Goal: Information Seeking & Learning: Learn about a topic

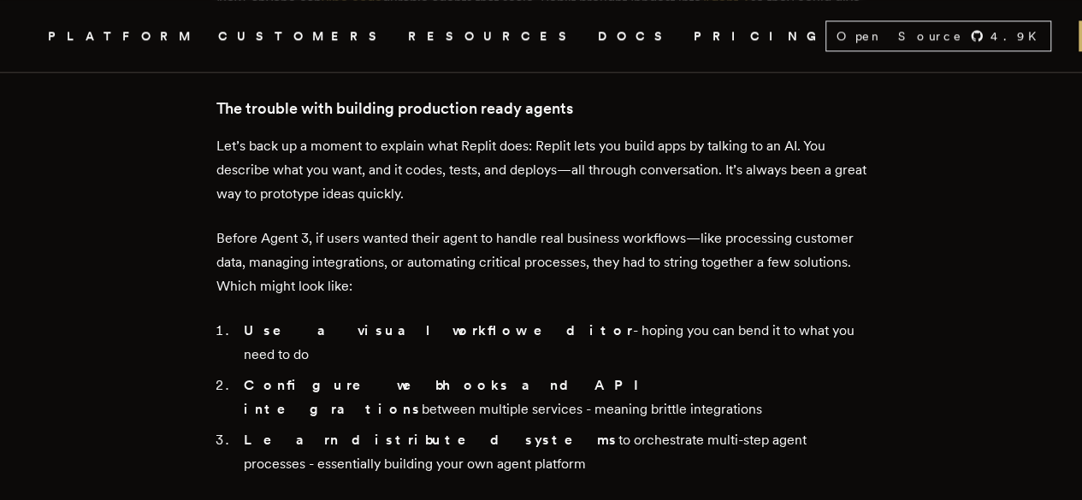
scroll to position [1026, 0]
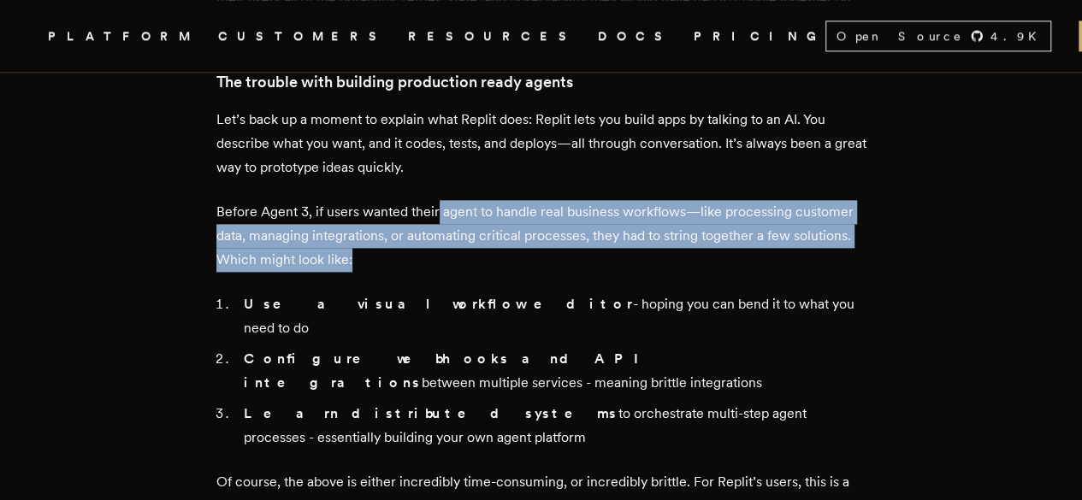
drag, startPoint x: 443, startPoint y: 182, endPoint x: 621, endPoint y: 225, distance: 183.0
click at [621, 225] on p "Before Agent 3, if users wanted their agent to handle real business workflows—l…" at bounding box center [541, 236] width 650 height 72
click at [556, 233] on p "Before Agent 3, if users wanted their agent to handle real business workflows—l…" at bounding box center [541, 236] width 650 height 72
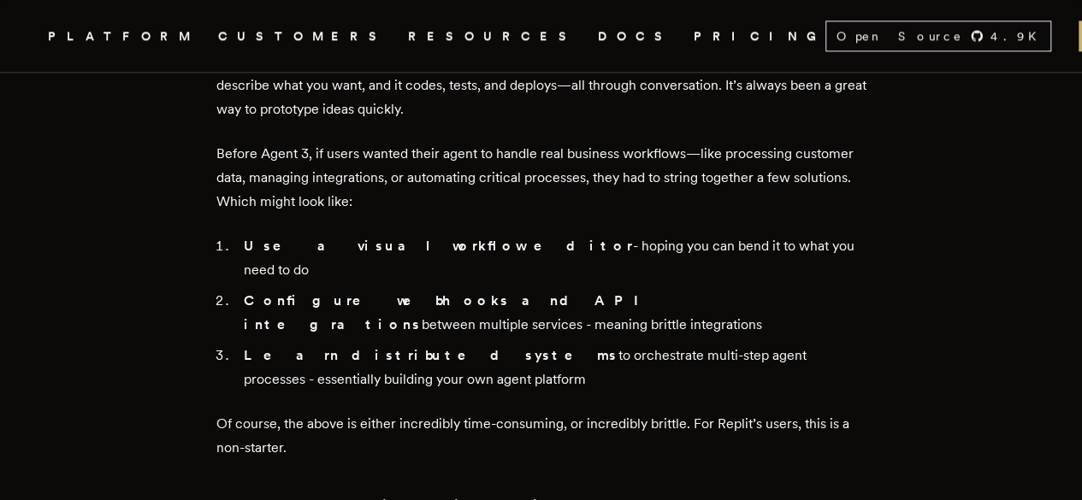
scroll to position [1112, 0]
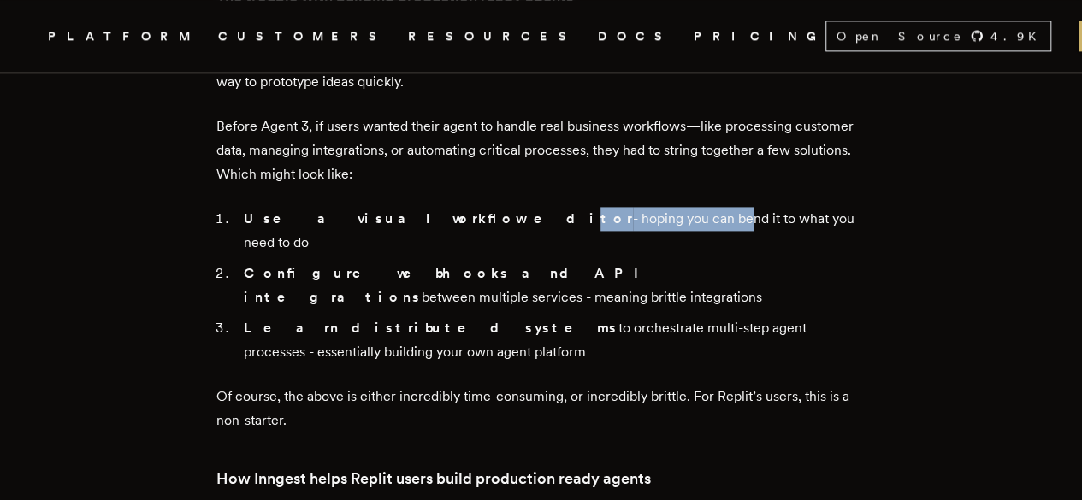
drag, startPoint x: 410, startPoint y: 194, endPoint x: 544, endPoint y: 199, distance: 134.4
click at [544, 207] on li "Use a visual workflow editor - hoping you can bend it to what you need to do" at bounding box center [553, 231] width 628 height 48
click at [515, 262] on li "Configure webhooks and API integrations between multiple services - meaning bri…" at bounding box center [553, 286] width 628 height 48
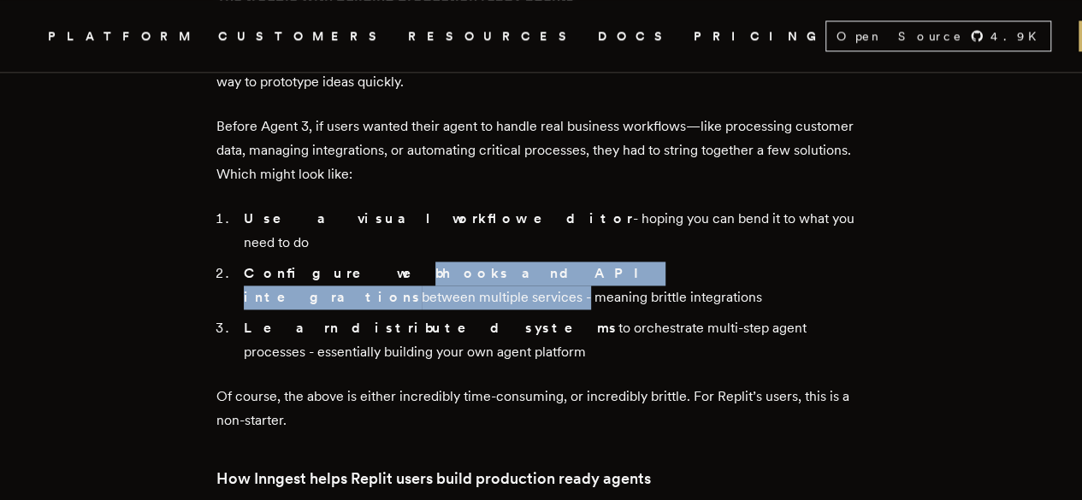
drag, startPoint x: 339, startPoint y: 218, endPoint x: 675, endPoint y: 234, distance: 336.6
click at [675, 262] on li "Configure webhooks and API integrations between multiple services - meaning bri…" at bounding box center [553, 286] width 628 height 48
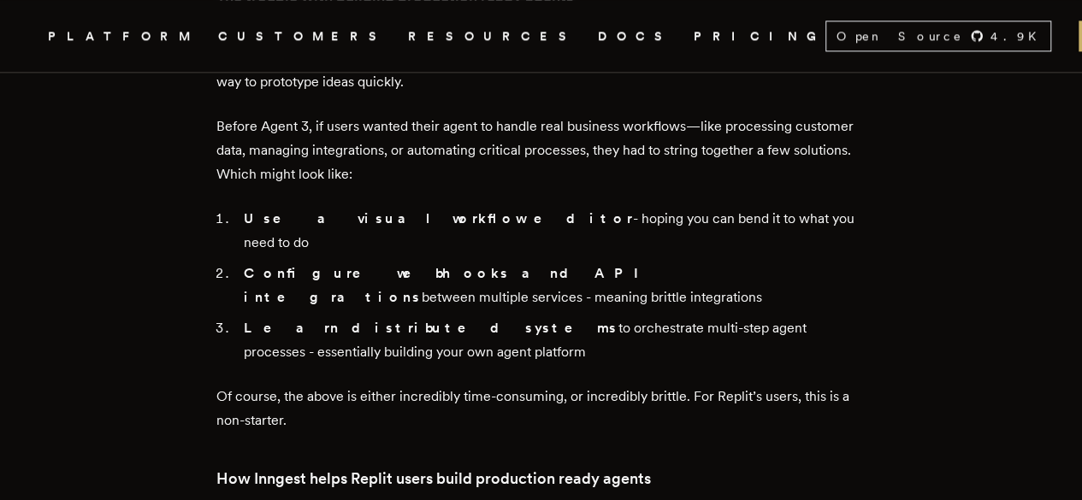
click at [722, 262] on li "Configure webhooks and API integrations between multiple services - meaning bri…" at bounding box center [553, 286] width 628 height 48
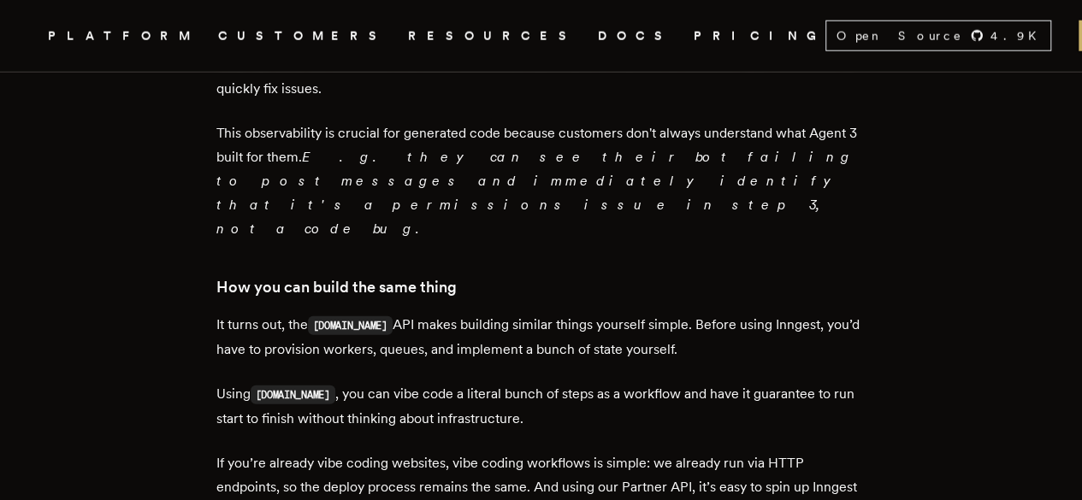
scroll to position [2224, 0]
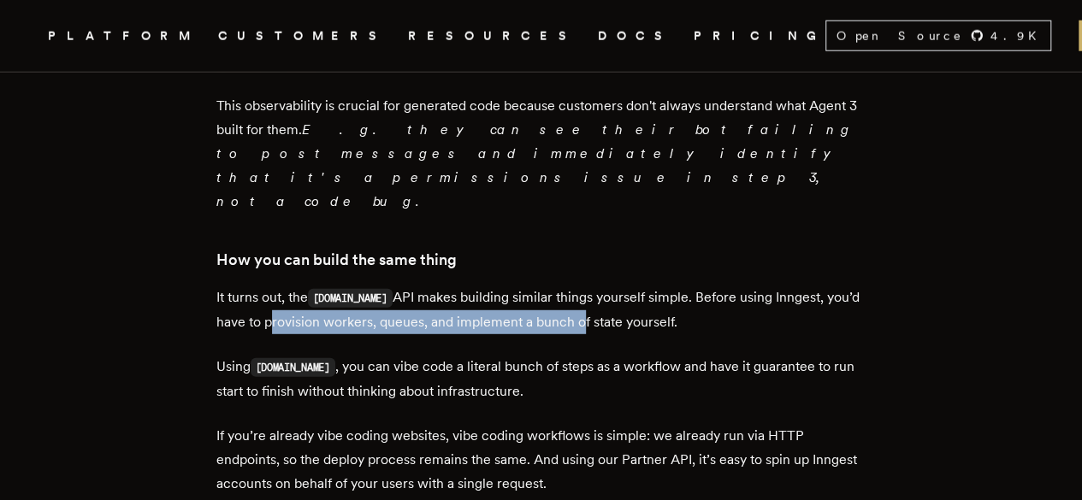
drag, startPoint x: 270, startPoint y: 224, endPoint x: 582, endPoint y: 218, distance: 311.4
click at [582, 286] on p "It turns out, the step.run API makes building similar things yourself simple. B…" at bounding box center [541, 310] width 650 height 49
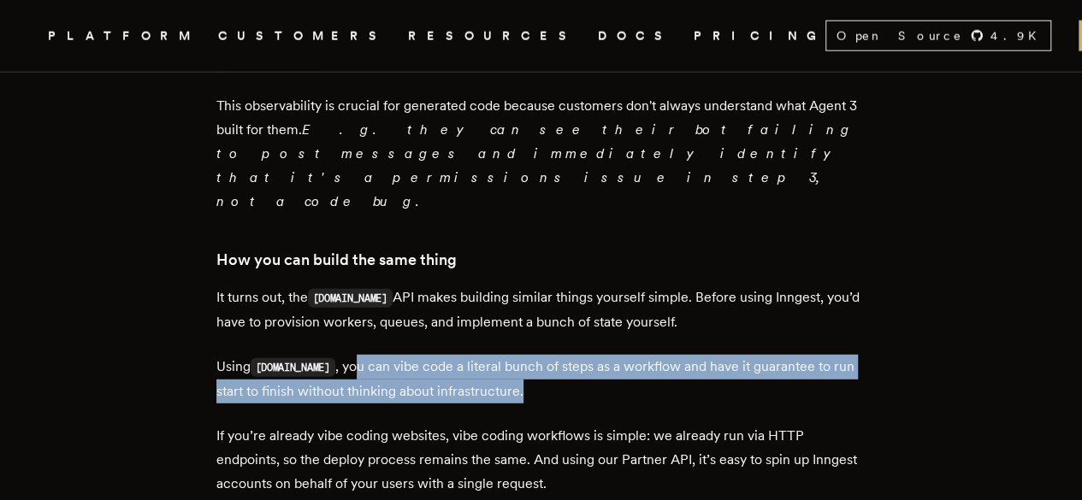
drag, startPoint x: 341, startPoint y: 267, endPoint x: 547, endPoint y: 287, distance: 207.1
click at [547, 355] on p "Using step.run , you can vibe code a literal bunch of steps as a workflow and h…" at bounding box center [541, 379] width 650 height 49
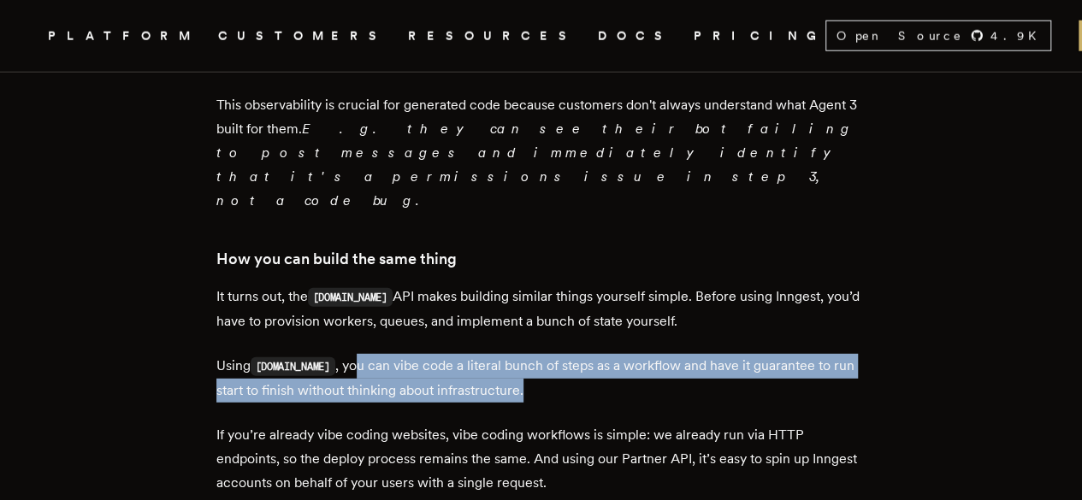
scroll to position [2310, 0]
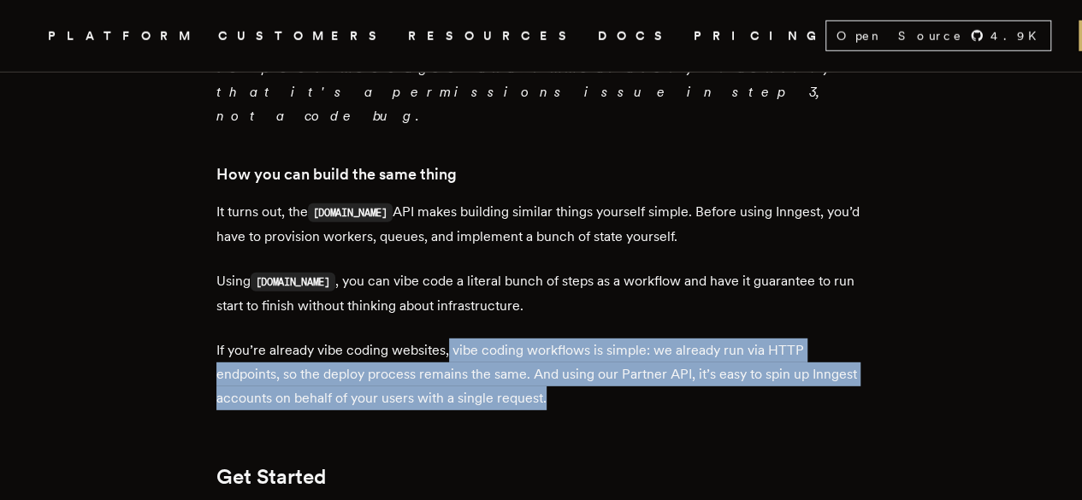
drag, startPoint x: 452, startPoint y: 251, endPoint x: 663, endPoint y: 305, distance: 218.3
click at [663, 339] on p "If you’re already vibe coding websites, vibe coding workflows is simple: we alr…" at bounding box center [541, 375] width 650 height 72
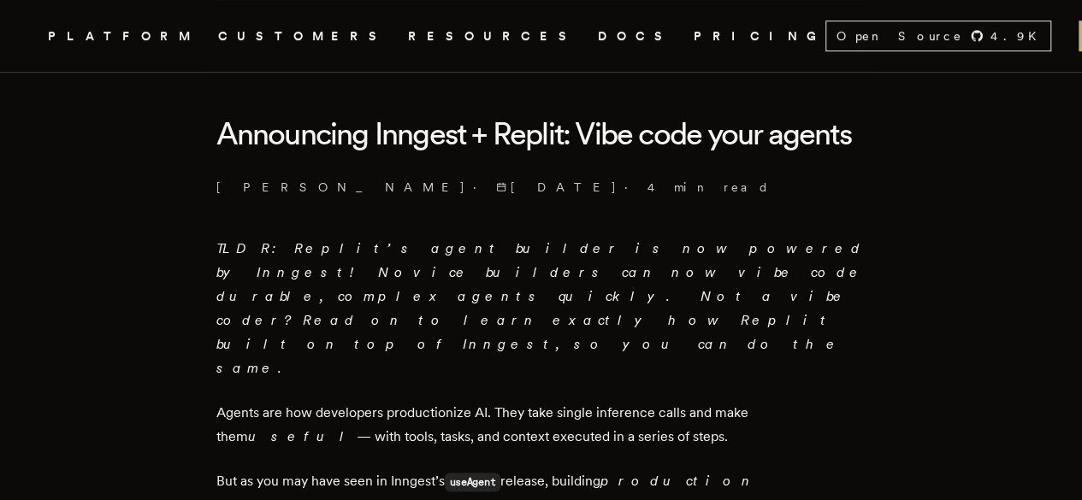
scroll to position [513, 0]
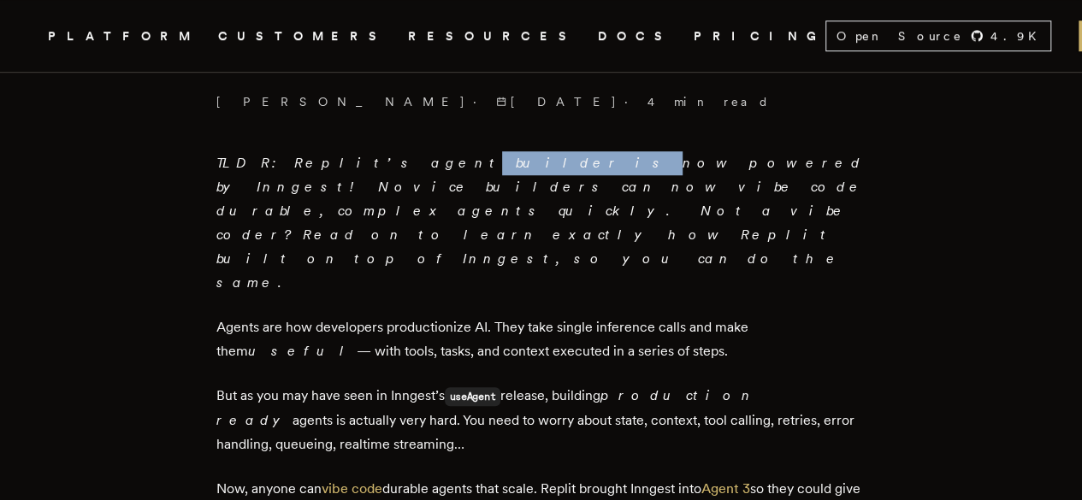
drag, startPoint x: 343, startPoint y: 209, endPoint x: 404, endPoint y: 205, distance: 60.8
click at [404, 205] on em "TLDR: Replit’s agent builder is now powered by Inngest! Novice builders can now…" at bounding box center [540, 223] width 649 height 136
click at [408, 209] on em "TLDR: Replit’s agent builder is now powered by Inngest! Novice builders can now…" at bounding box center [540, 223] width 649 height 136
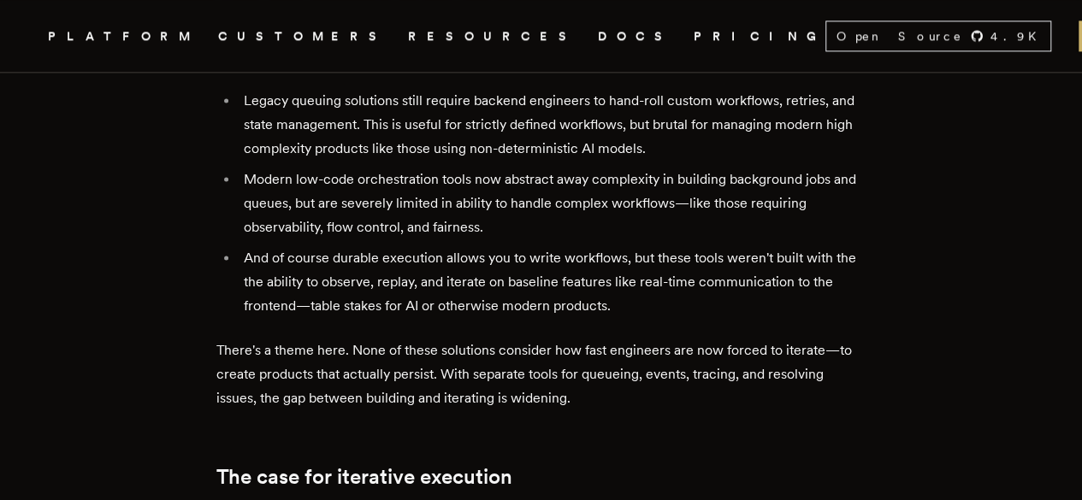
scroll to position [1034, 0]
